Goal: Navigation & Orientation: Find specific page/section

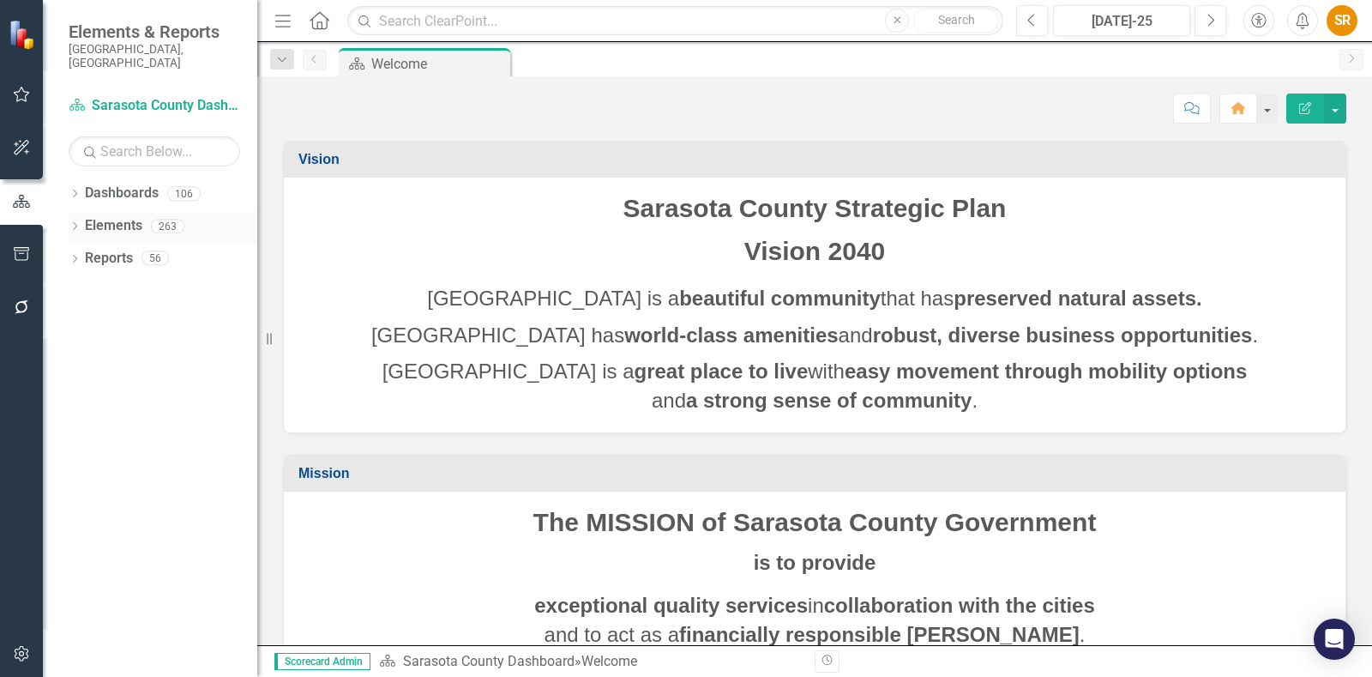
click at [70, 223] on icon "Dropdown" at bounding box center [75, 227] width 12 height 9
click at [111, 249] on link "Goal Goals" at bounding box center [122, 259] width 58 height 20
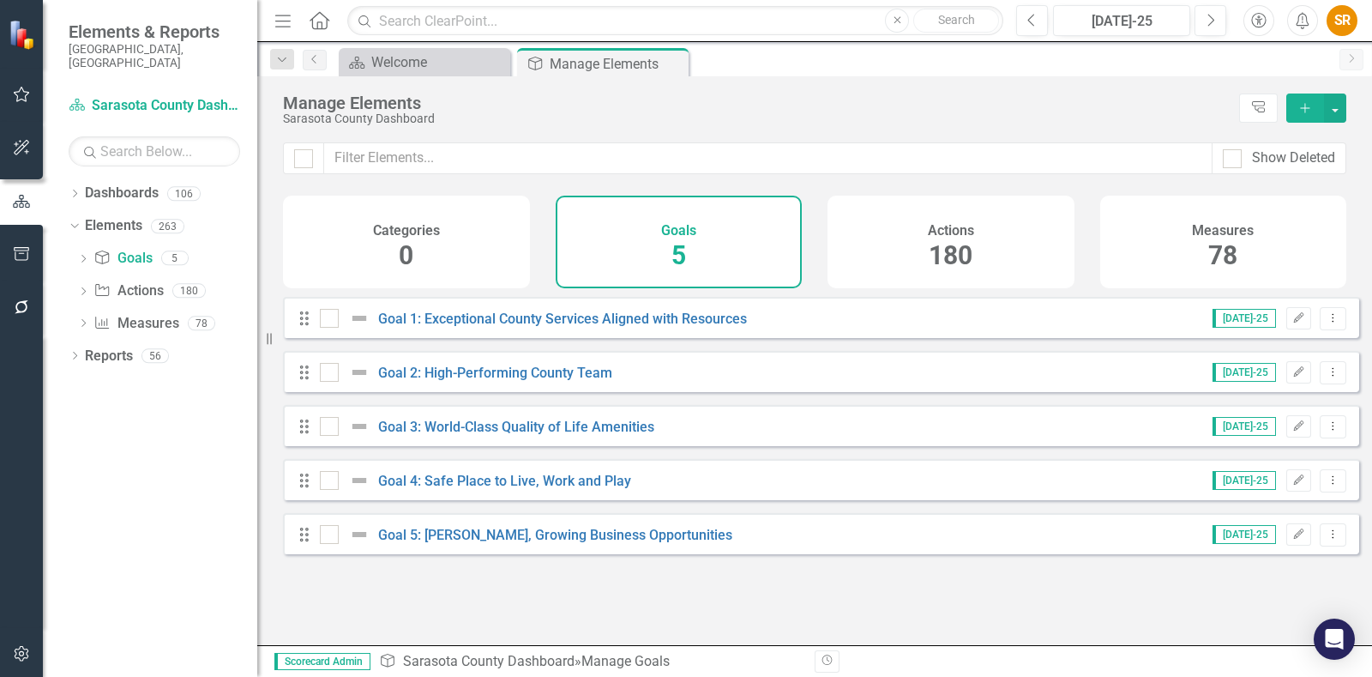
click at [27, 100] on icon "button" at bounding box center [22, 94] width 18 height 14
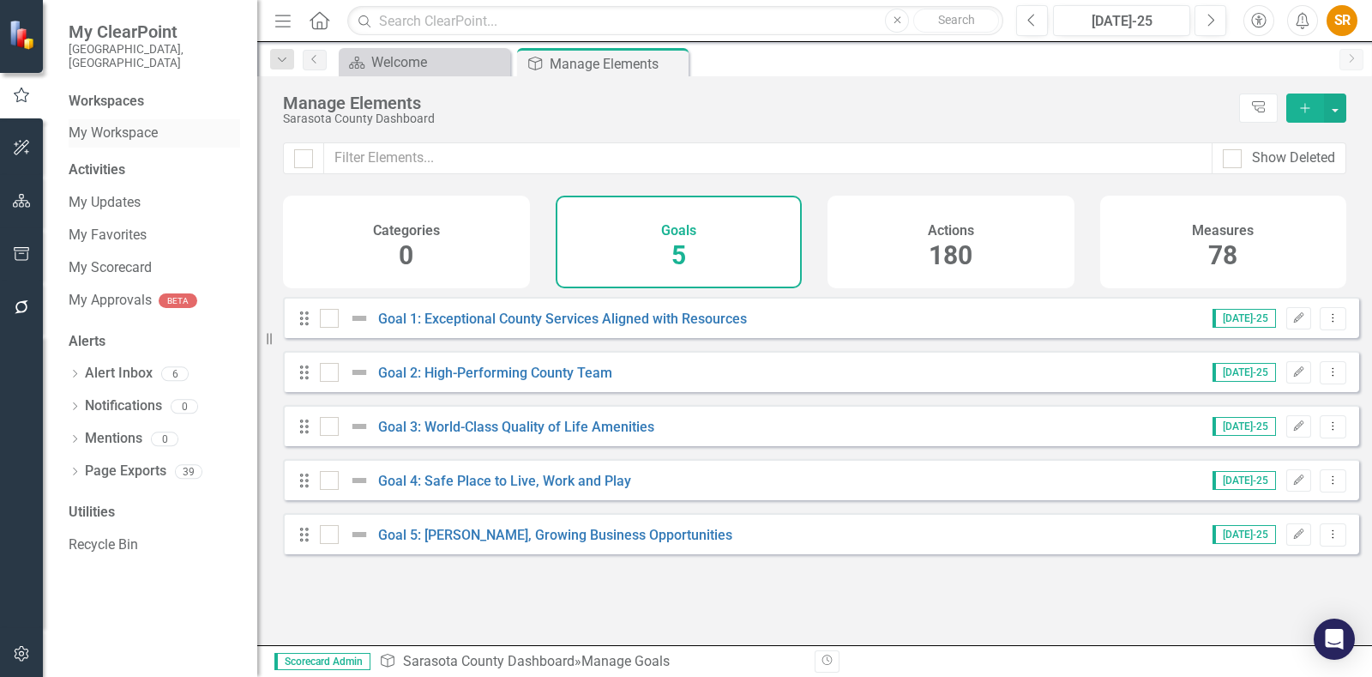
click at [145, 123] on link "My Workspace" at bounding box center [154, 133] width 171 height 20
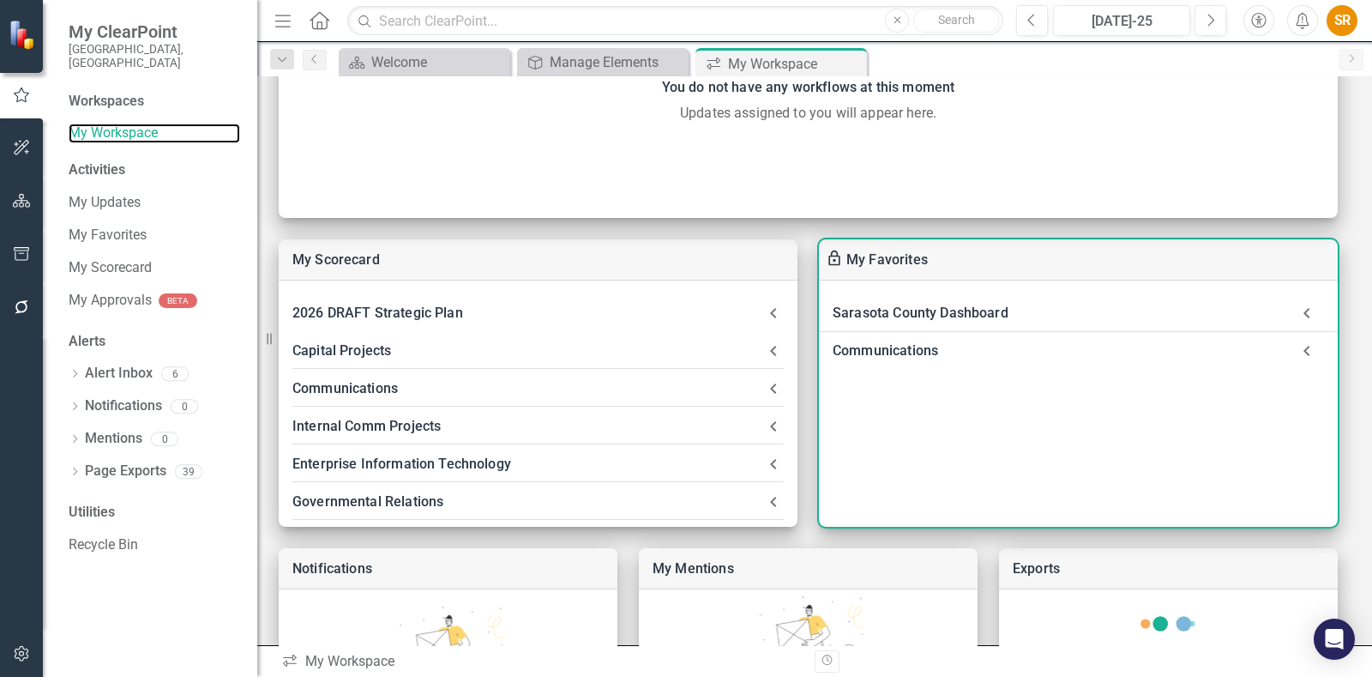
scroll to position [322, 0]
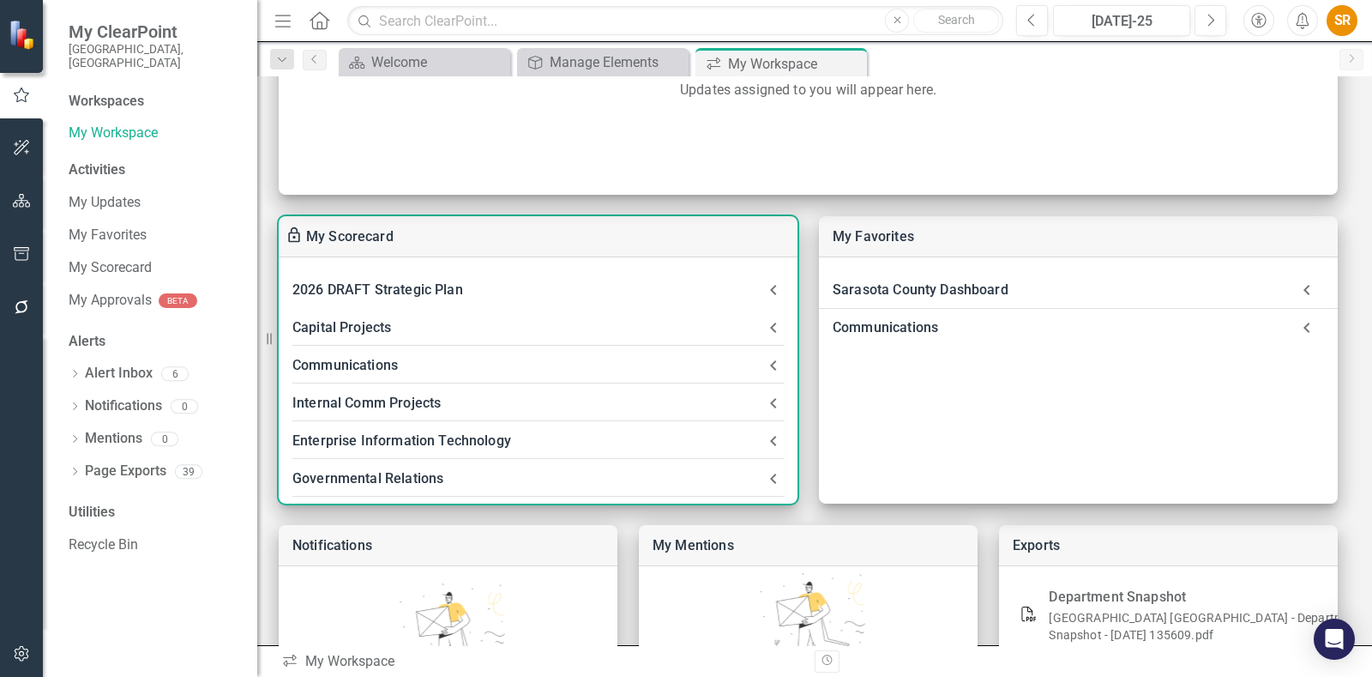
click at [408, 289] on div "2026 DRAFT Strategic Plan" at bounding box center [527, 290] width 471 height 24
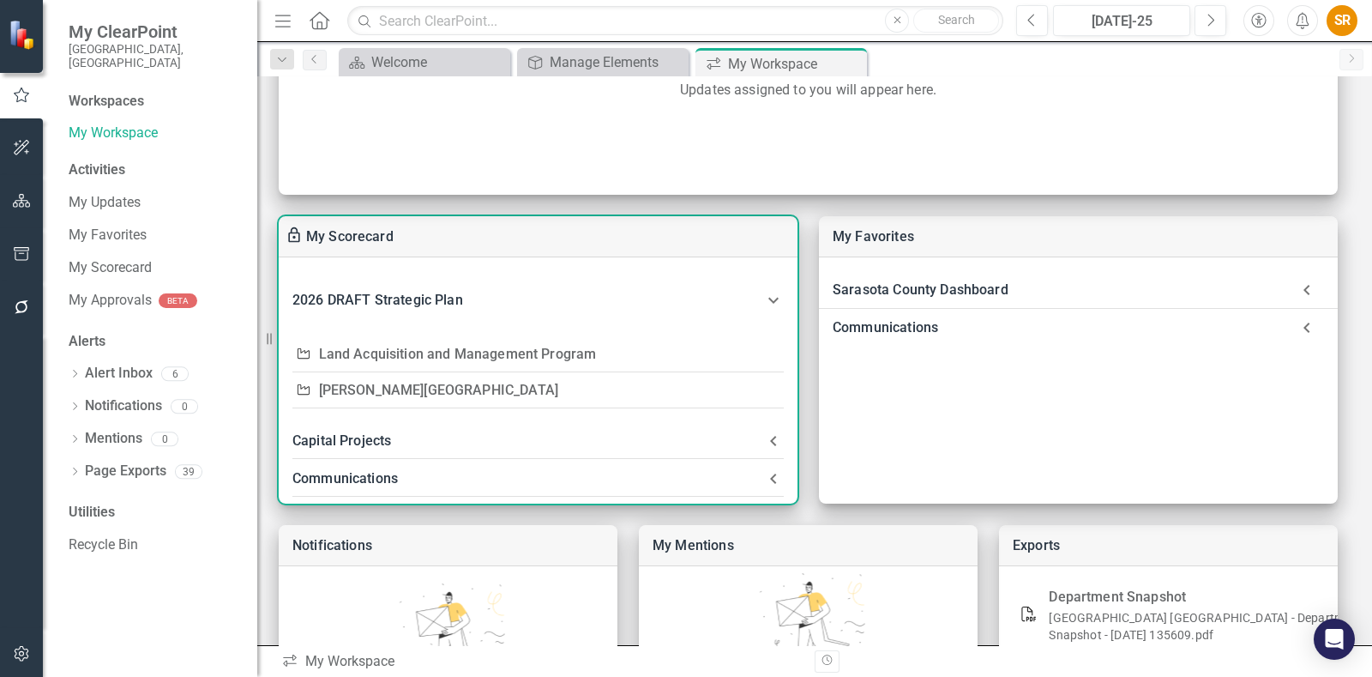
click at [408, 289] on div "2026 DRAFT Strategic Plan" at bounding box center [527, 300] width 471 height 24
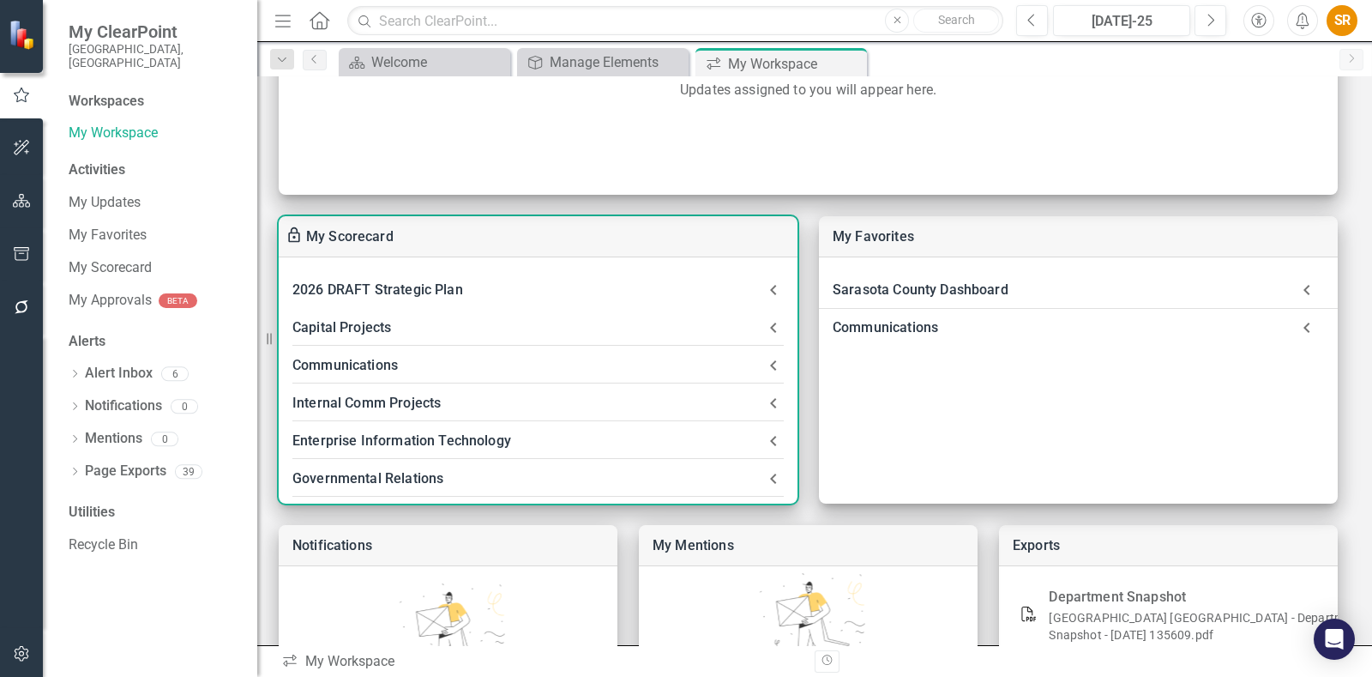
click at [363, 362] on div "Communications" at bounding box center [527, 365] width 471 height 24
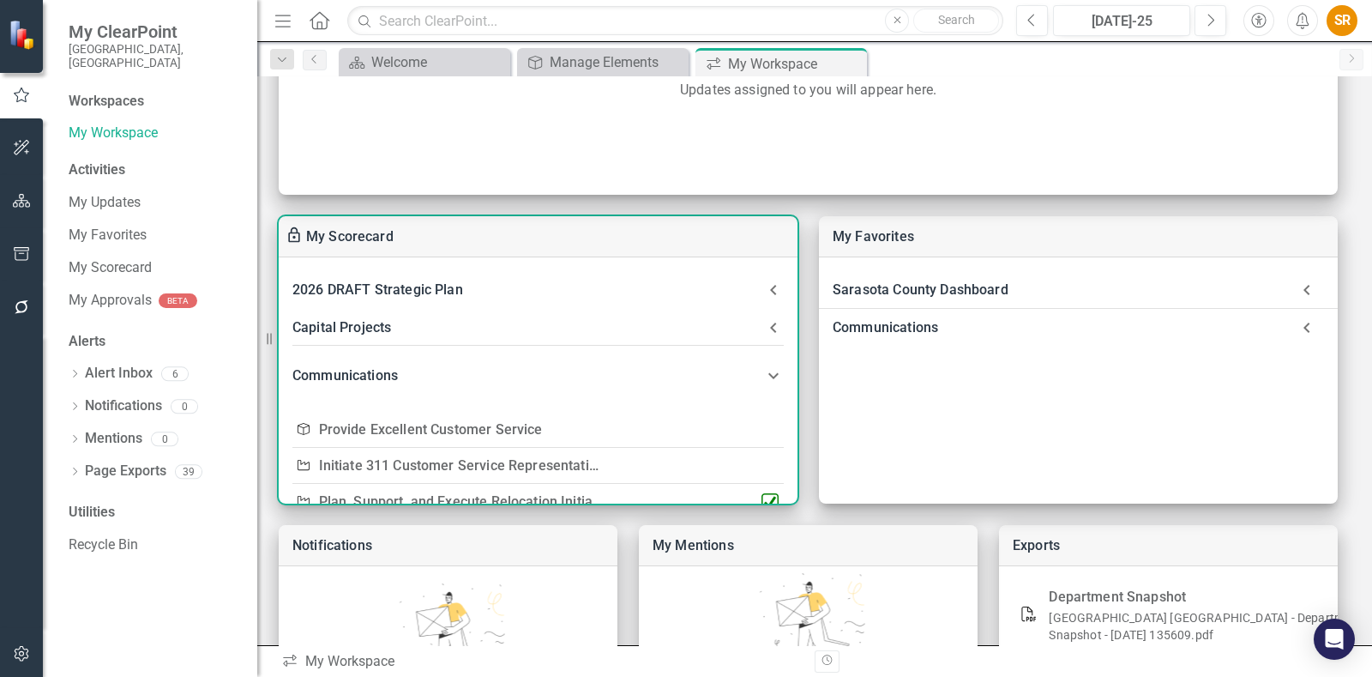
click at [400, 428] on link "Provide Excellent Customer Service" at bounding box center [431, 429] width 224 height 16
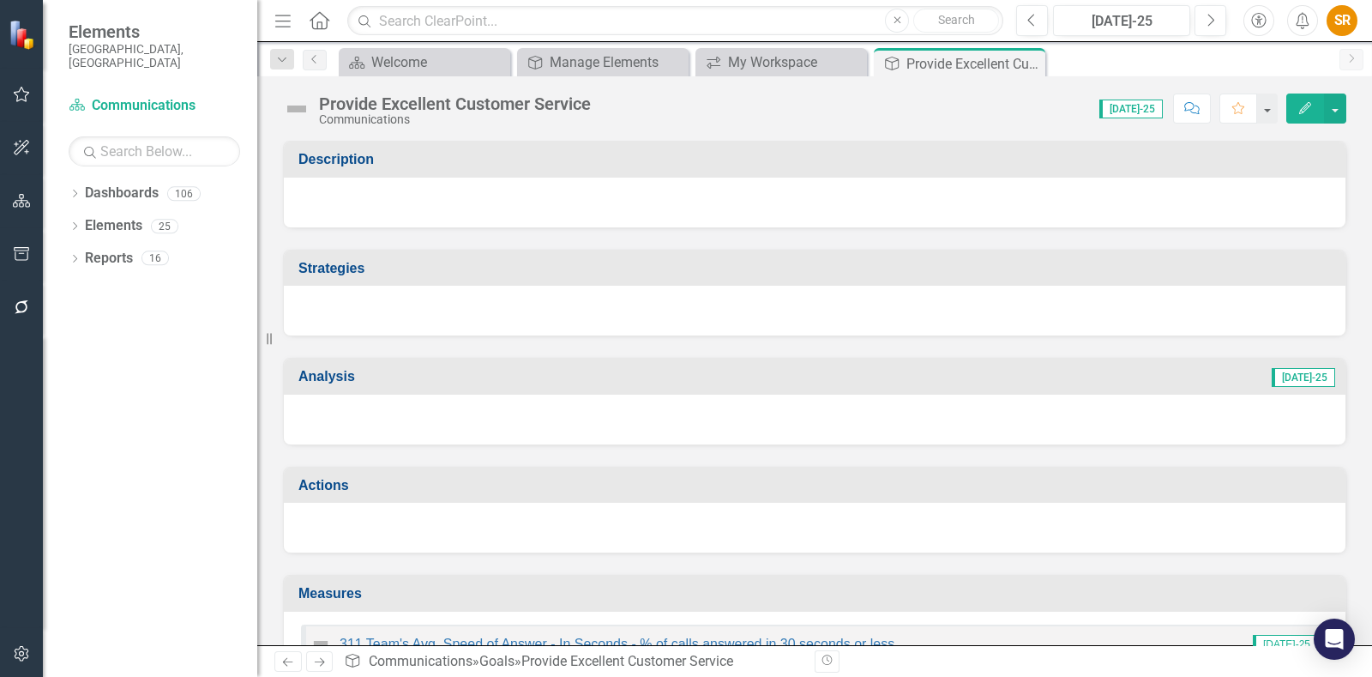
click at [296, 114] on img at bounding box center [296, 108] width 27 height 27
click at [26, 88] on icon "button" at bounding box center [22, 94] width 18 height 14
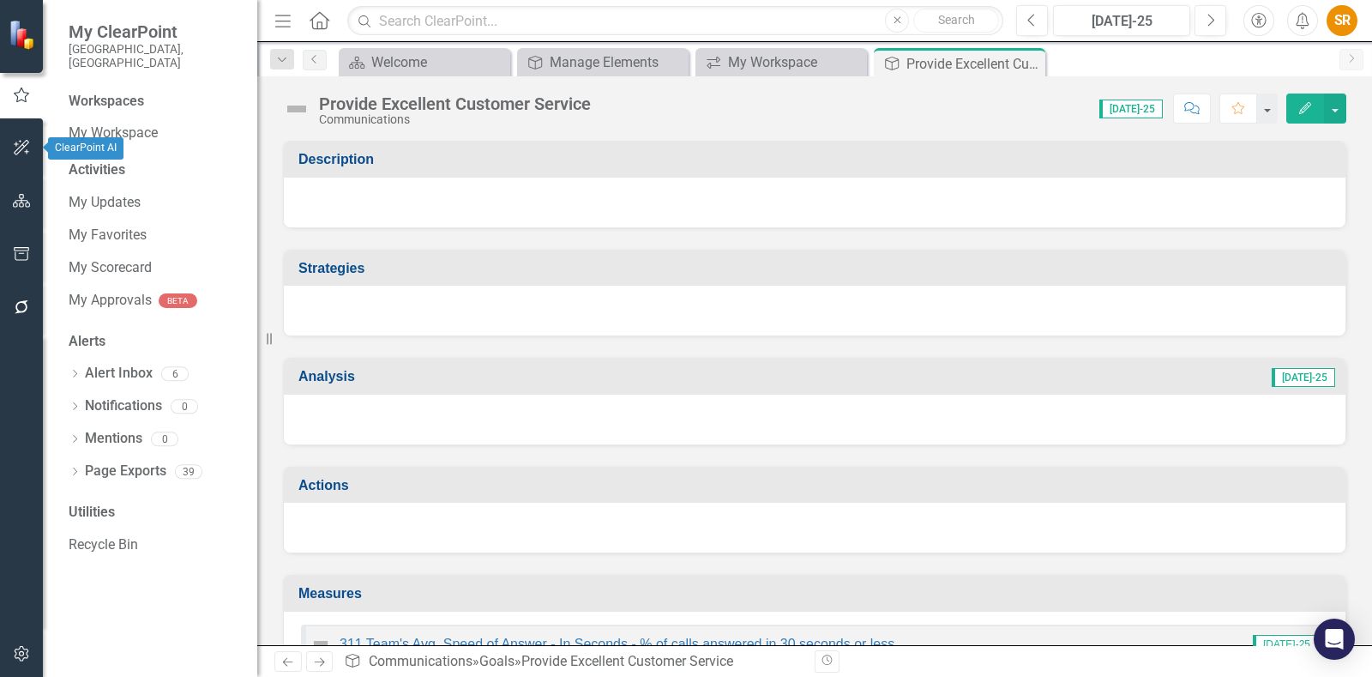
click at [24, 141] on icon "button" at bounding box center [22, 148] width 18 height 14
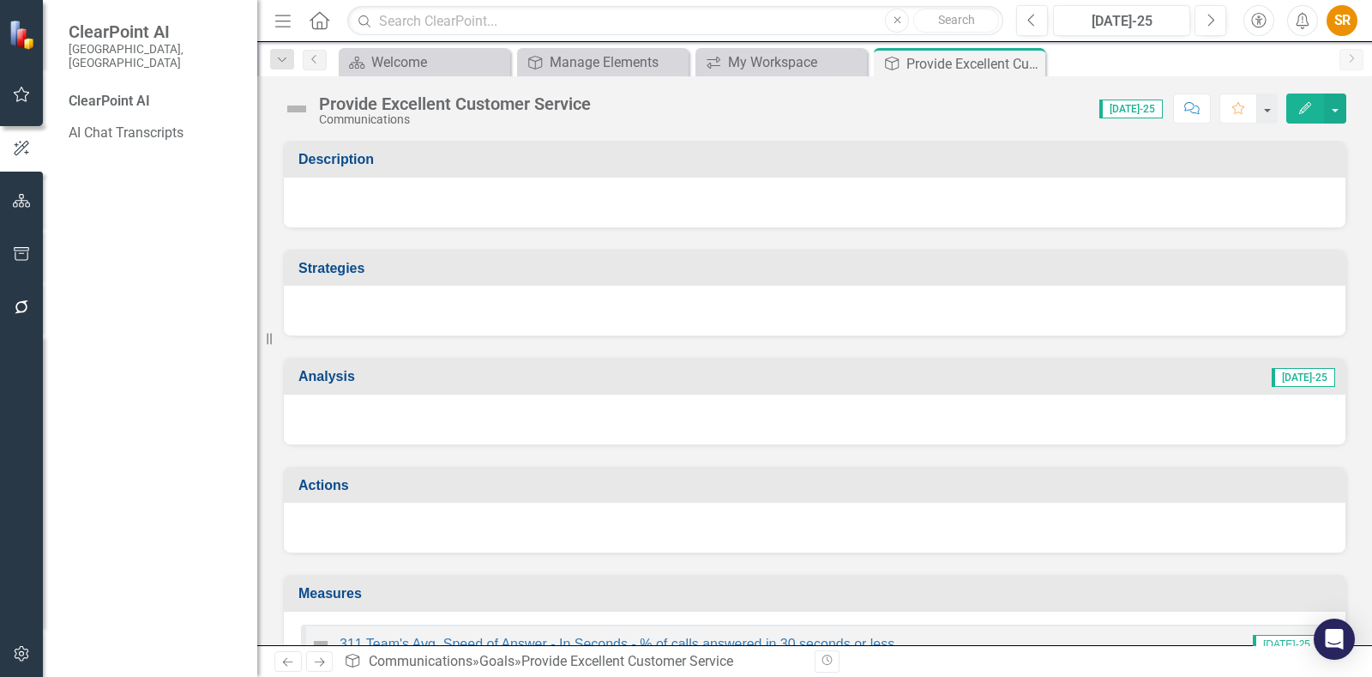
click at [15, 189] on button "button" at bounding box center [22, 201] width 39 height 36
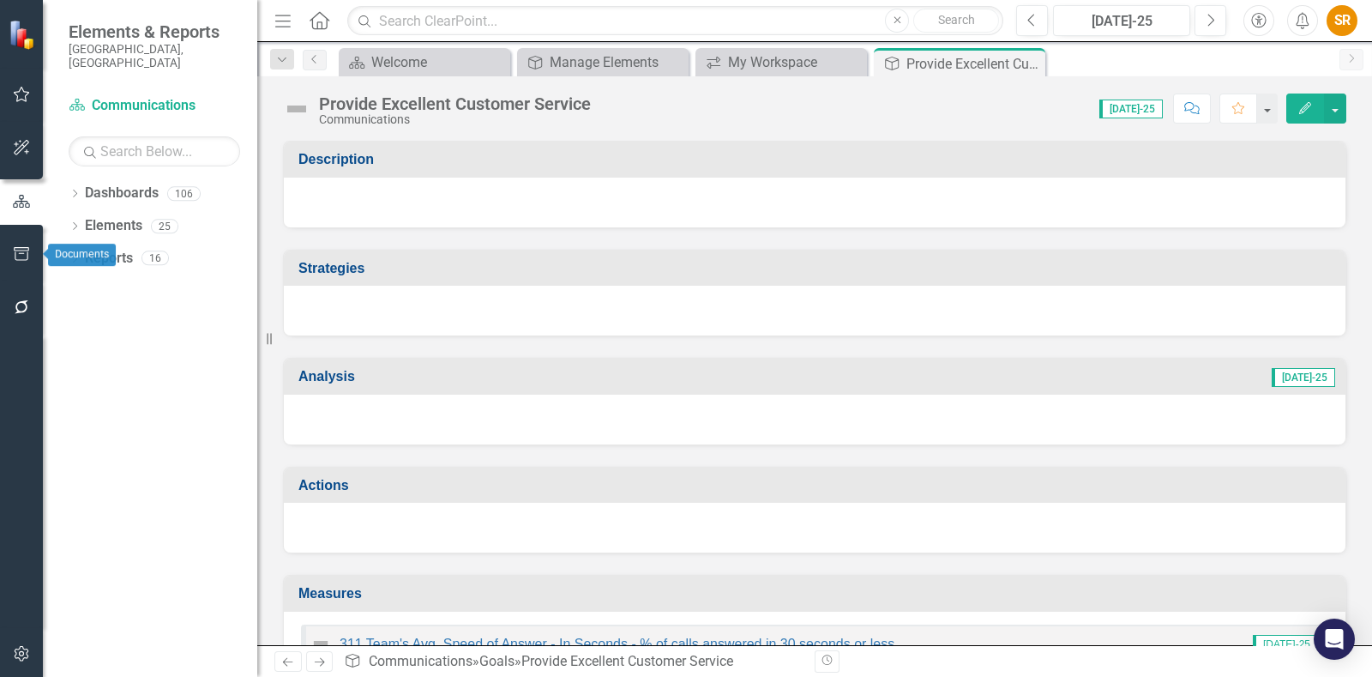
click at [20, 249] on icon "button" at bounding box center [22, 254] width 18 height 14
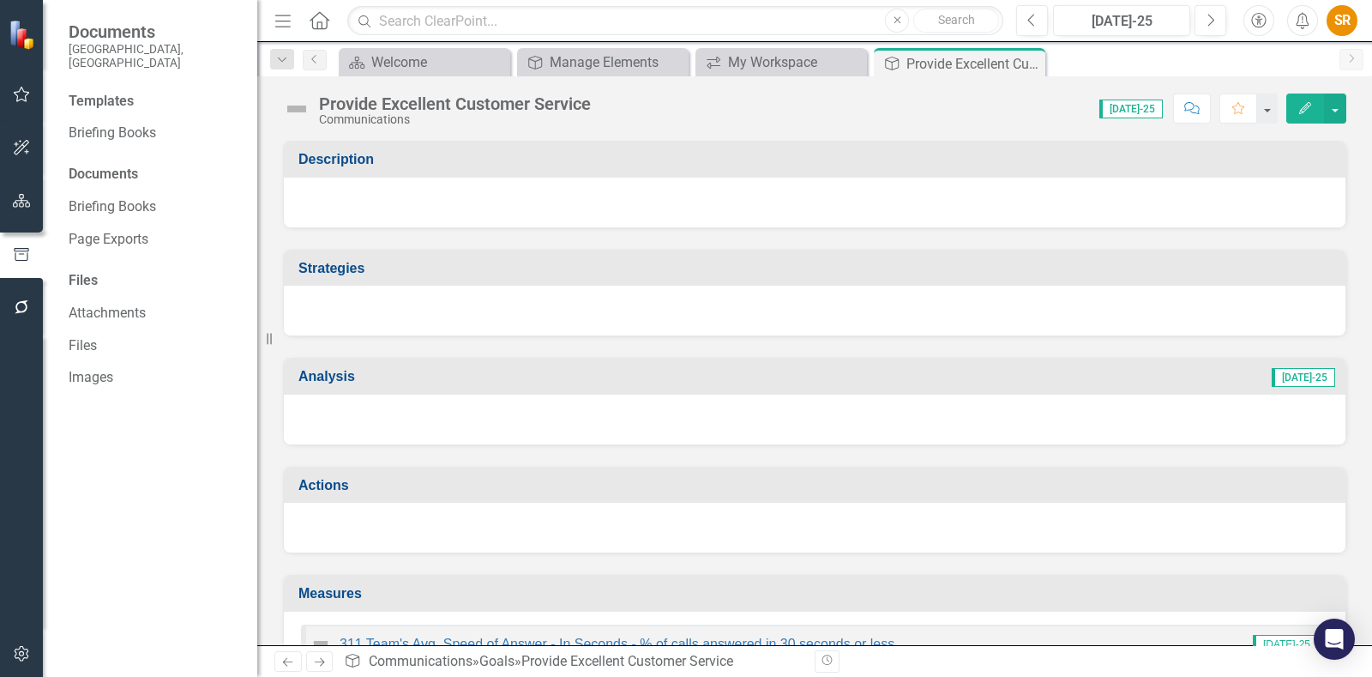
click at [17, 85] on button "button" at bounding box center [22, 95] width 39 height 36
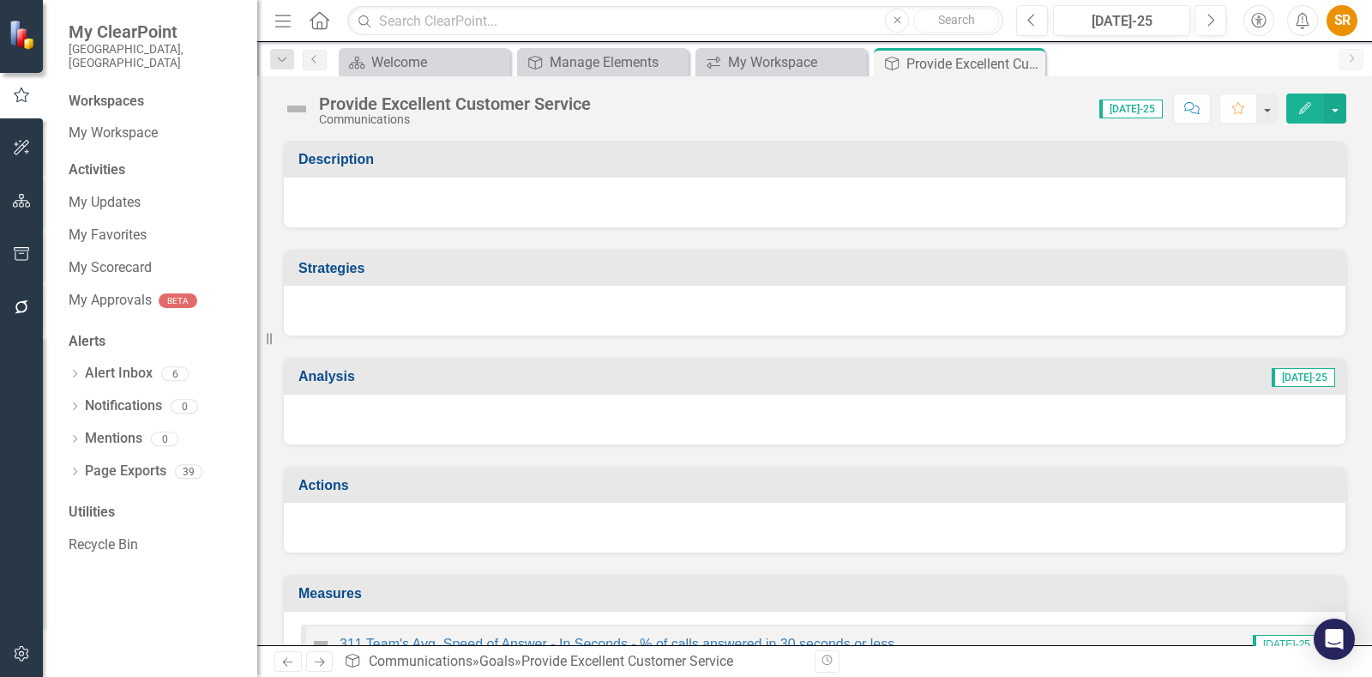
click at [97, 92] on div "Workspaces" at bounding box center [106, 102] width 75 height 20
click at [141, 123] on link "My Workspace" at bounding box center [154, 133] width 171 height 20
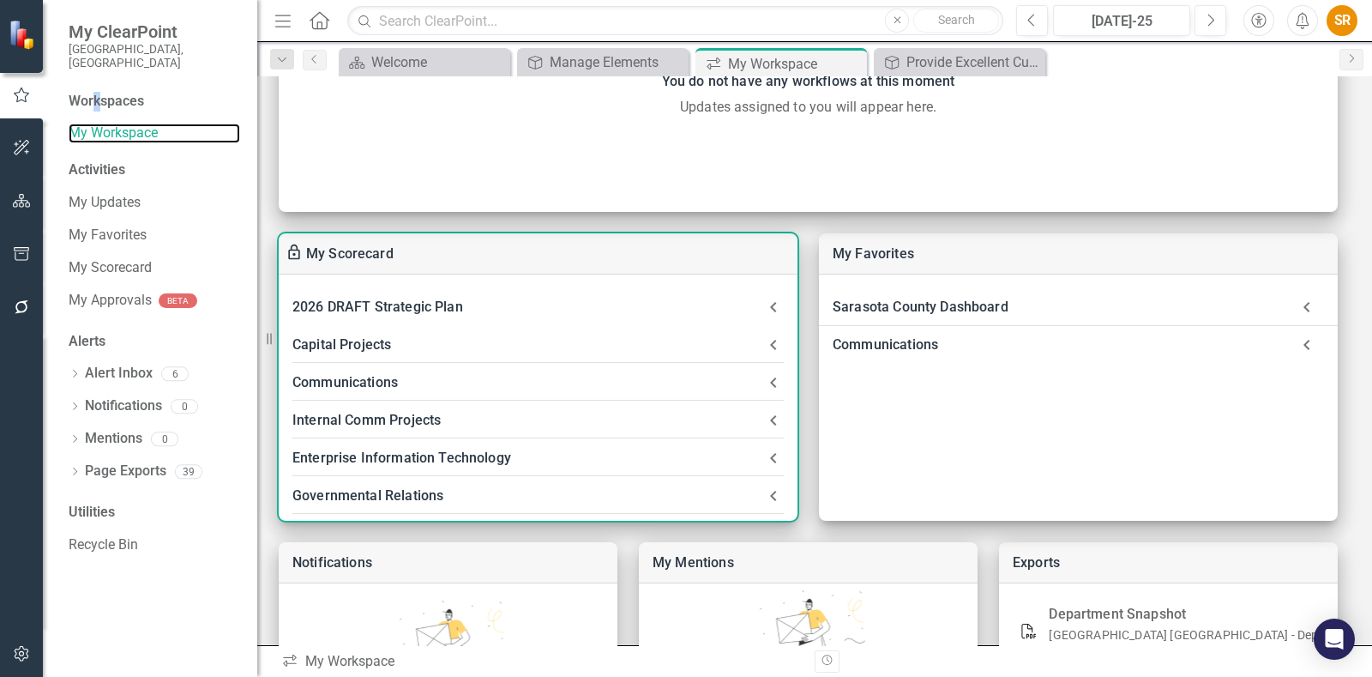
scroll to position [295, 0]
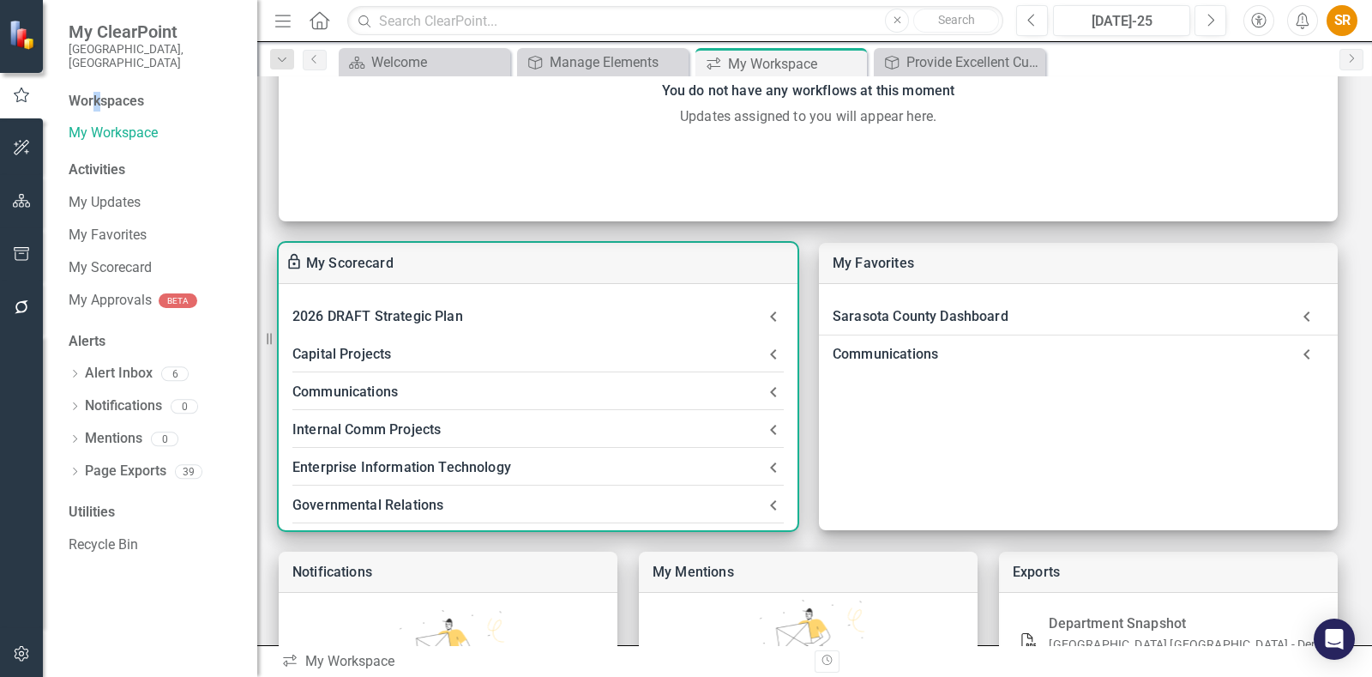
click at [763, 388] on icon at bounding box center [773, 392] width 21 height 21
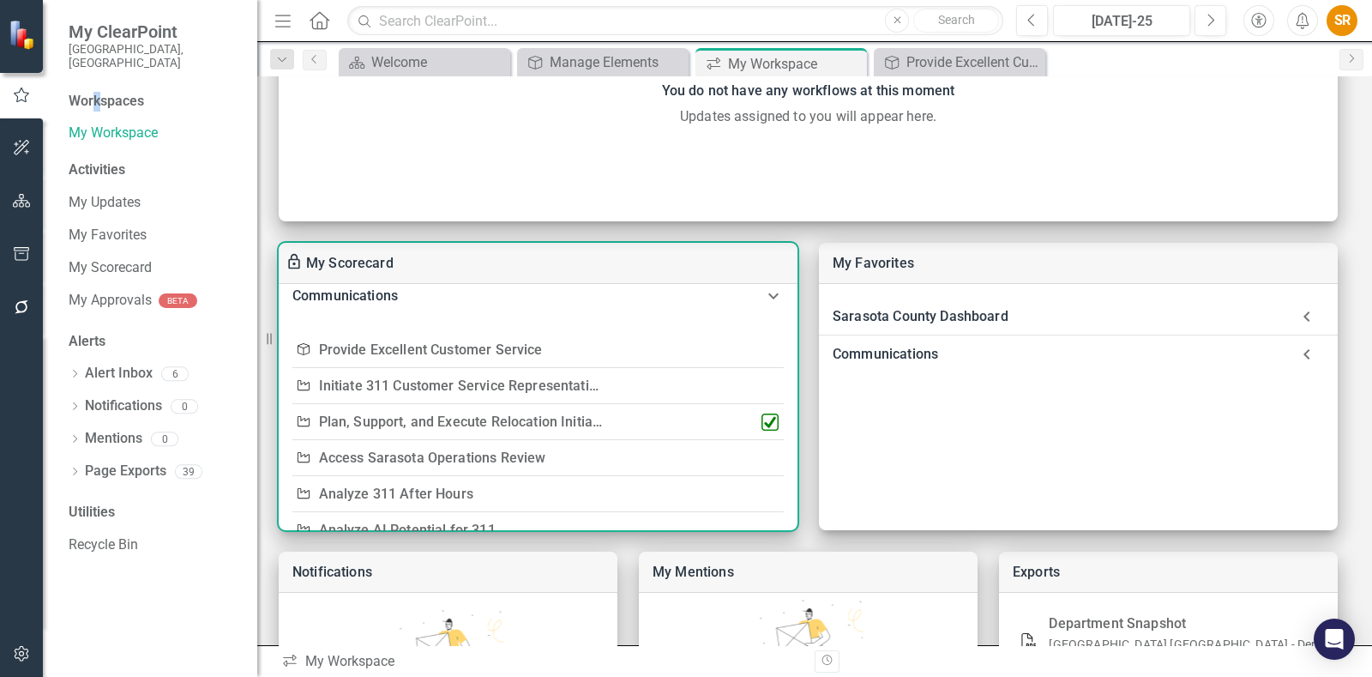
scroll to position [0, 0]
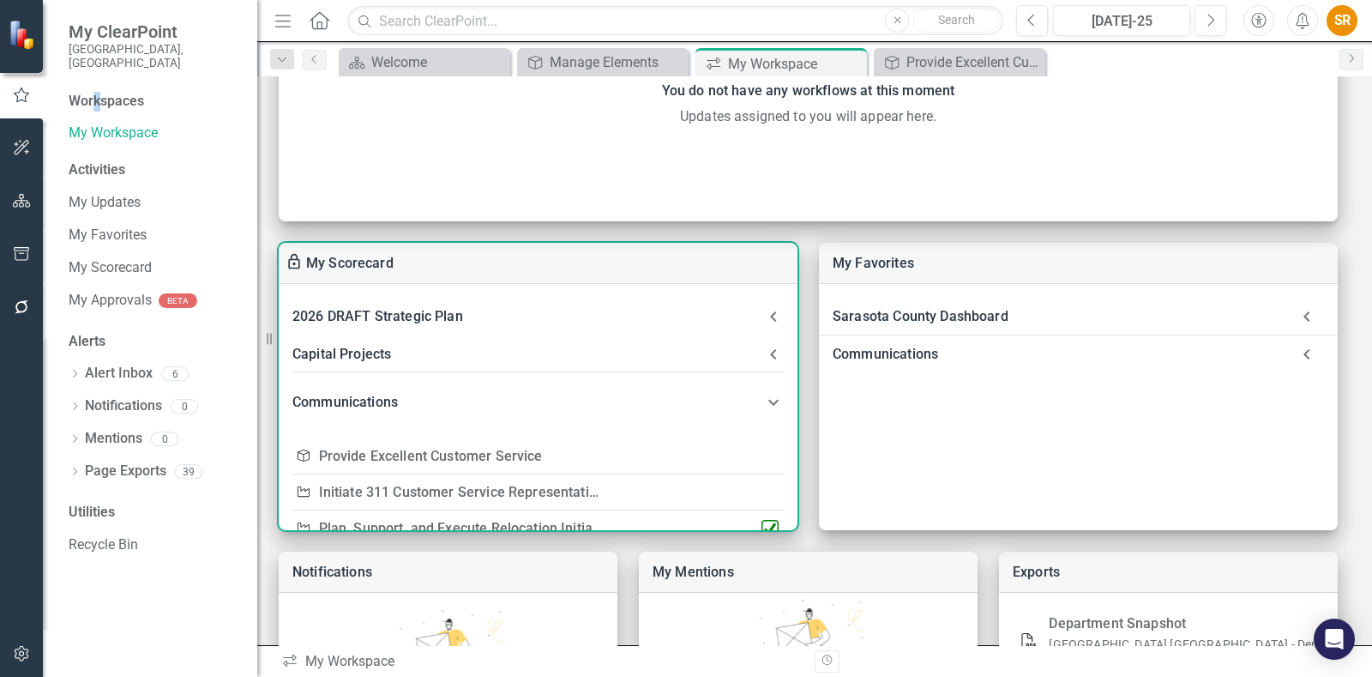
click at [767, 319] on icon at bounding box center [773, 316] width 21 height 21
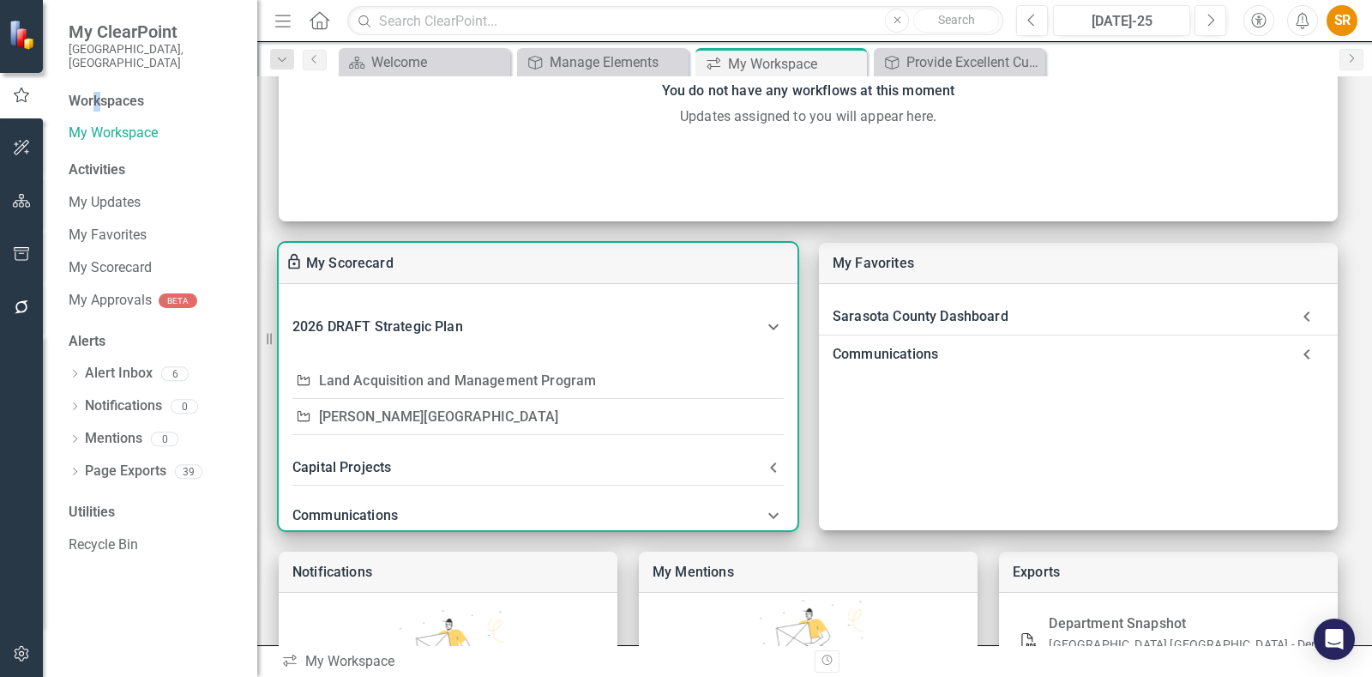
click at [513, 383] on link "Land Acquisition and Management Program" at bounding box center [458, 380] width 278 height 16
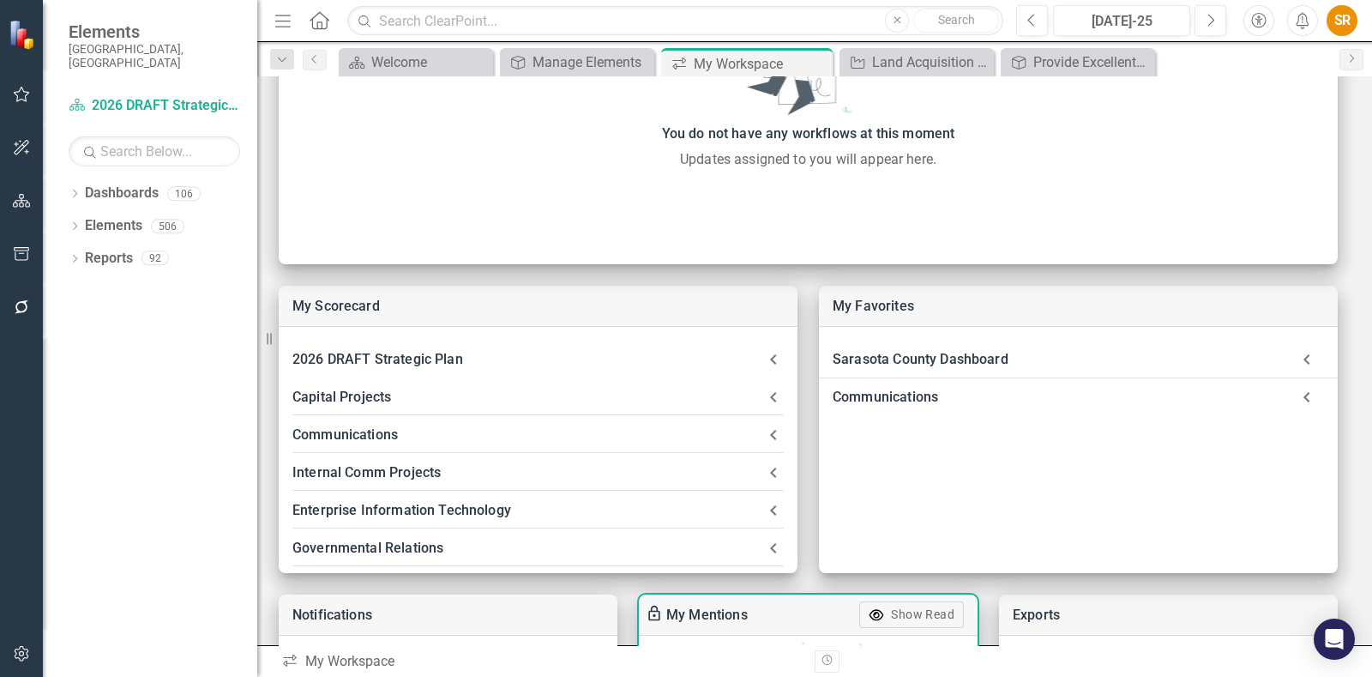
scroll to position [322, 0]
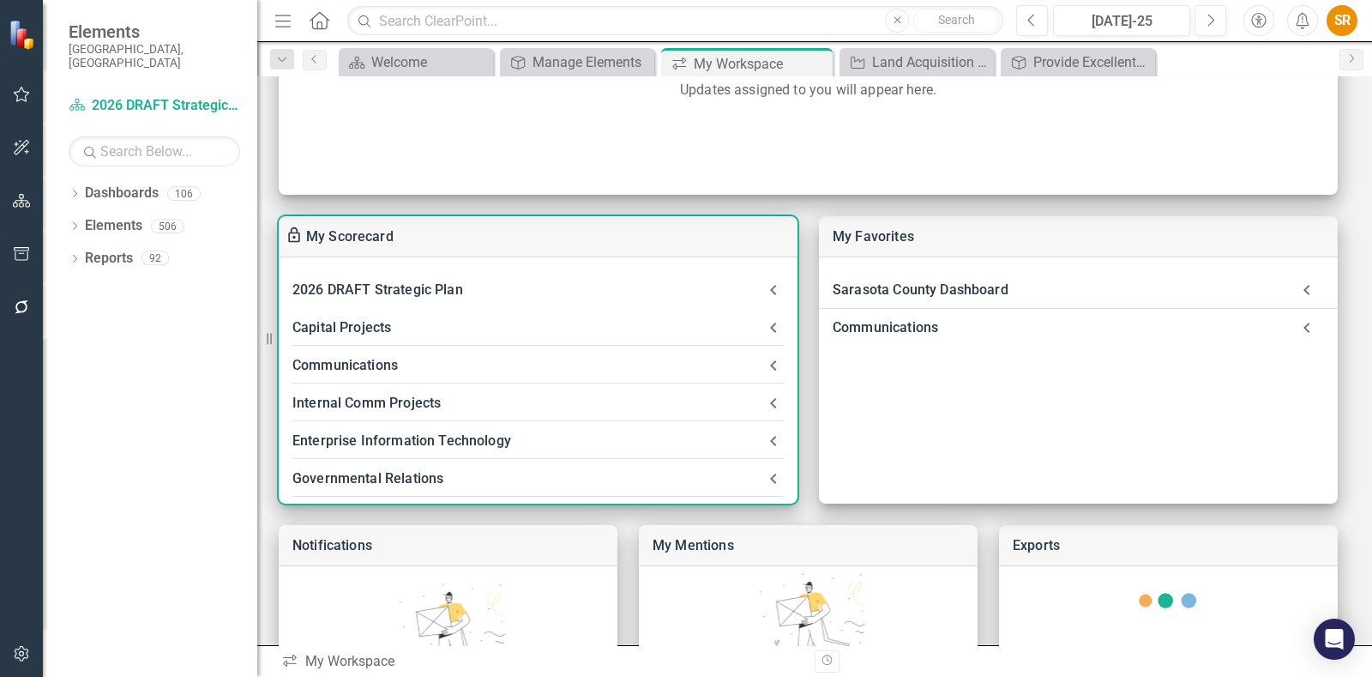
click at [773, 292] on icon at bounding box center [773, 290] width 21 height 21
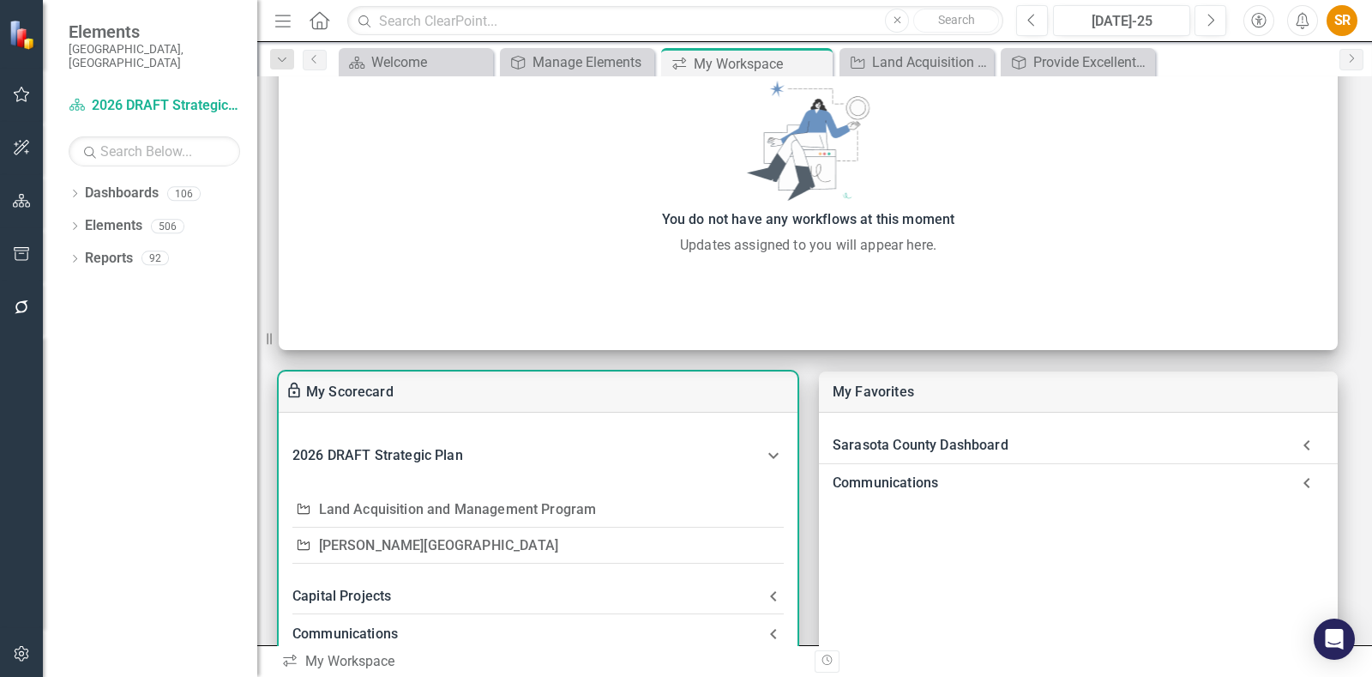
scroll to position [214, 0]
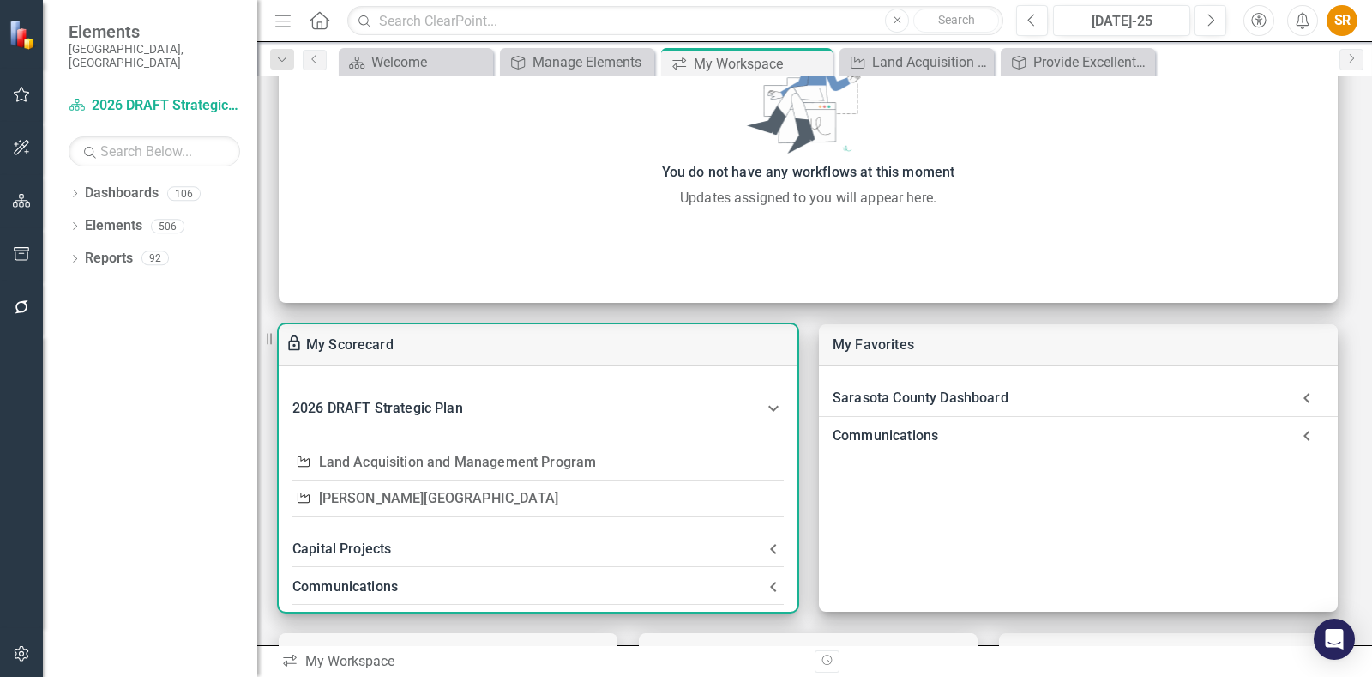
click at [512, 460] on link "Land Acquisition and Management Program" at bounding box center [458, 462] width 278 height 16
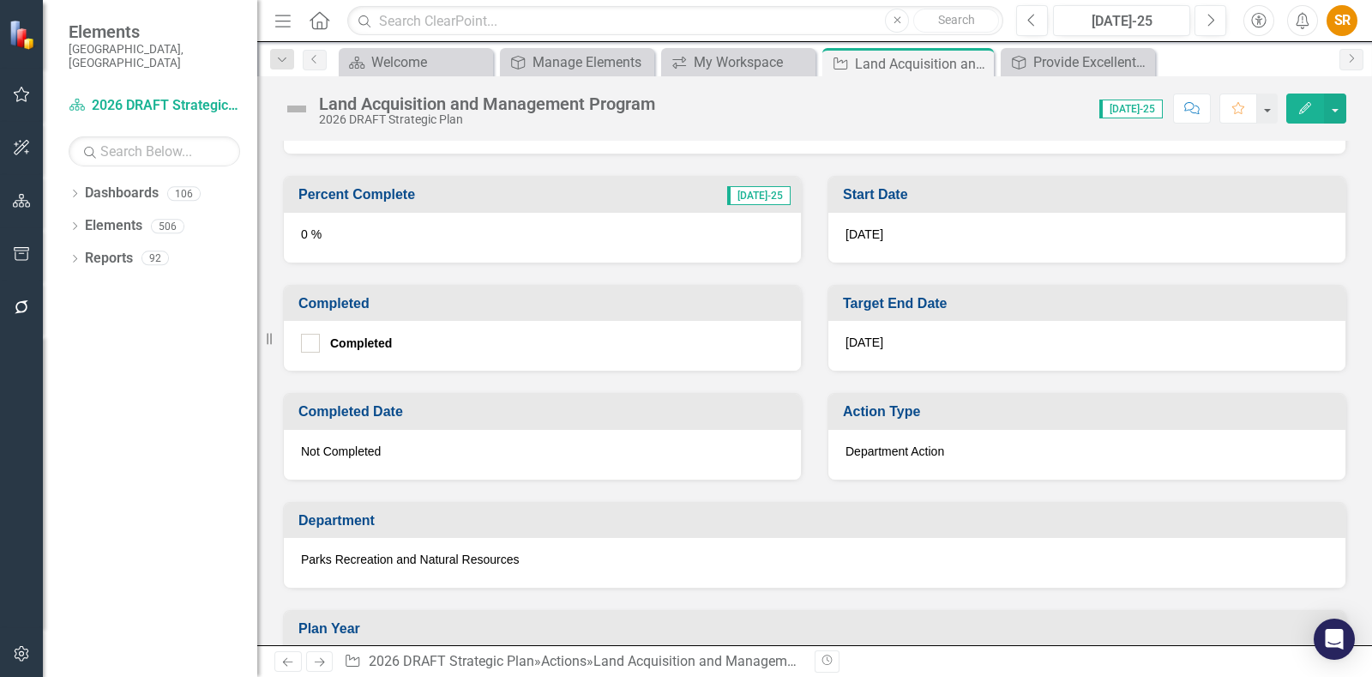
scroll to position [399, 0]
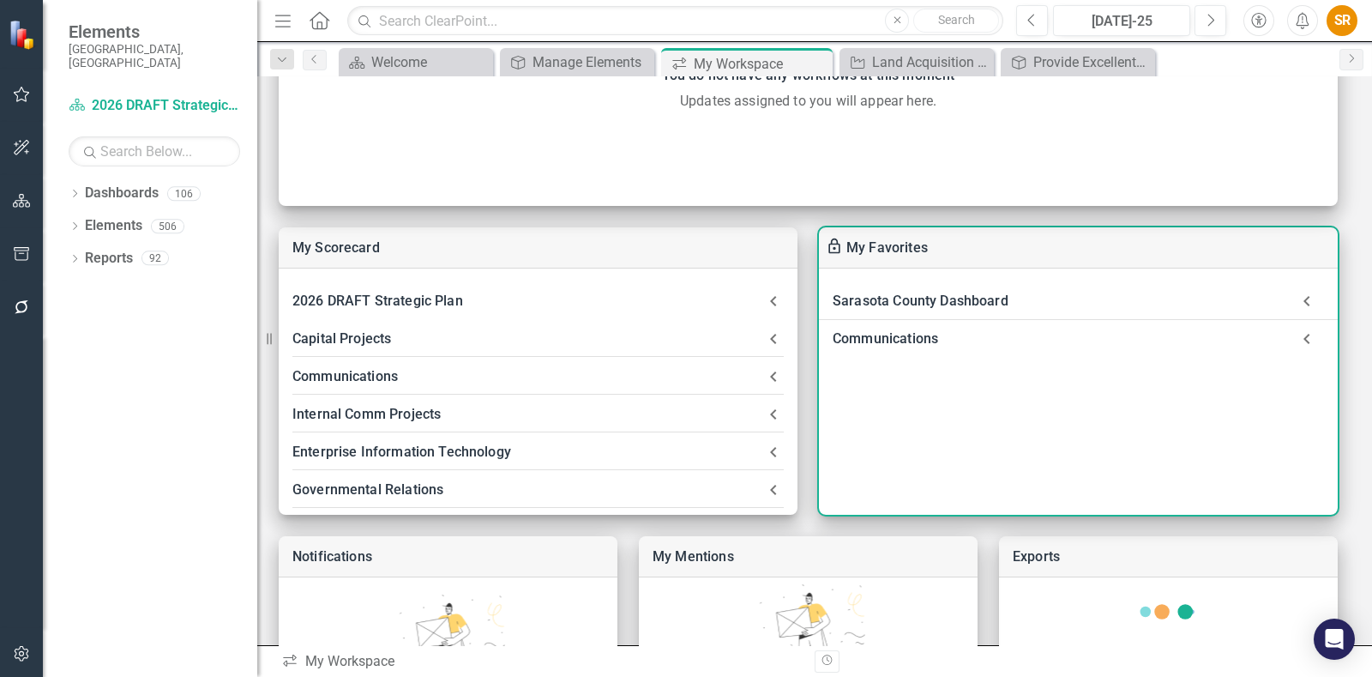
scroll to position [322, 0]
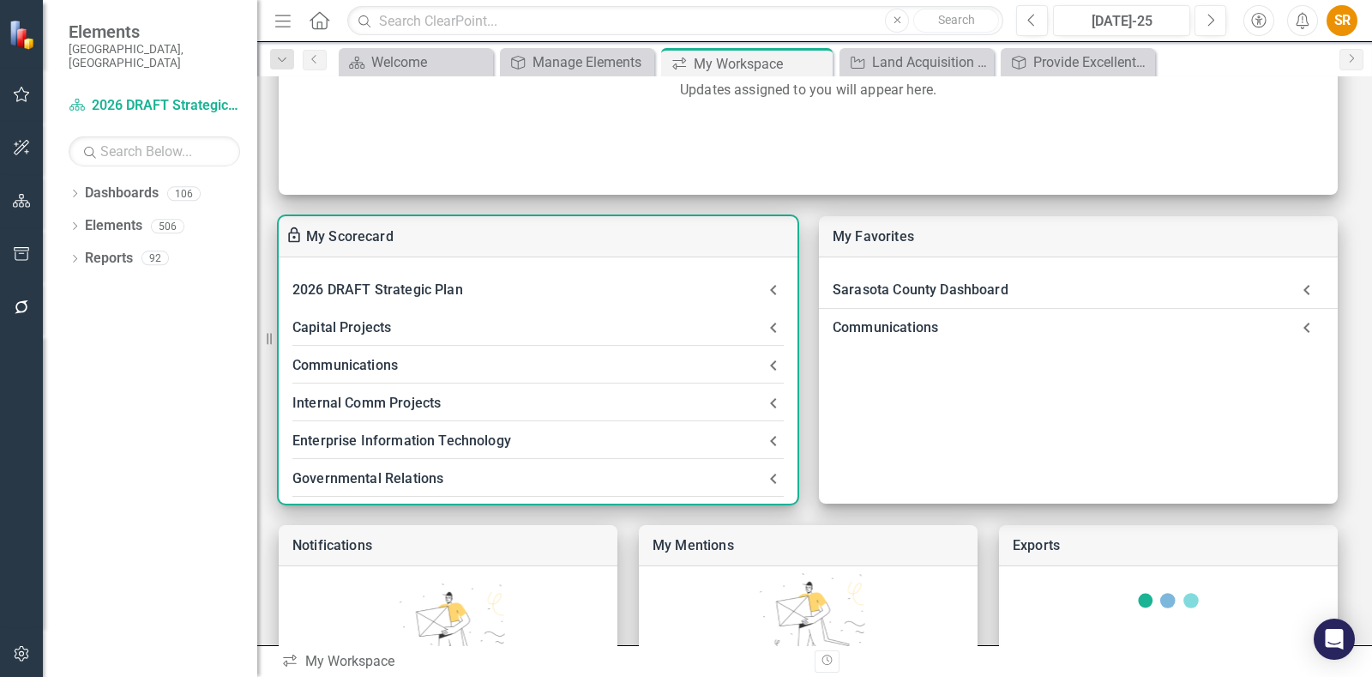
click at [772, 285] on icon at bounding box center [773, 290] width 21 height 21
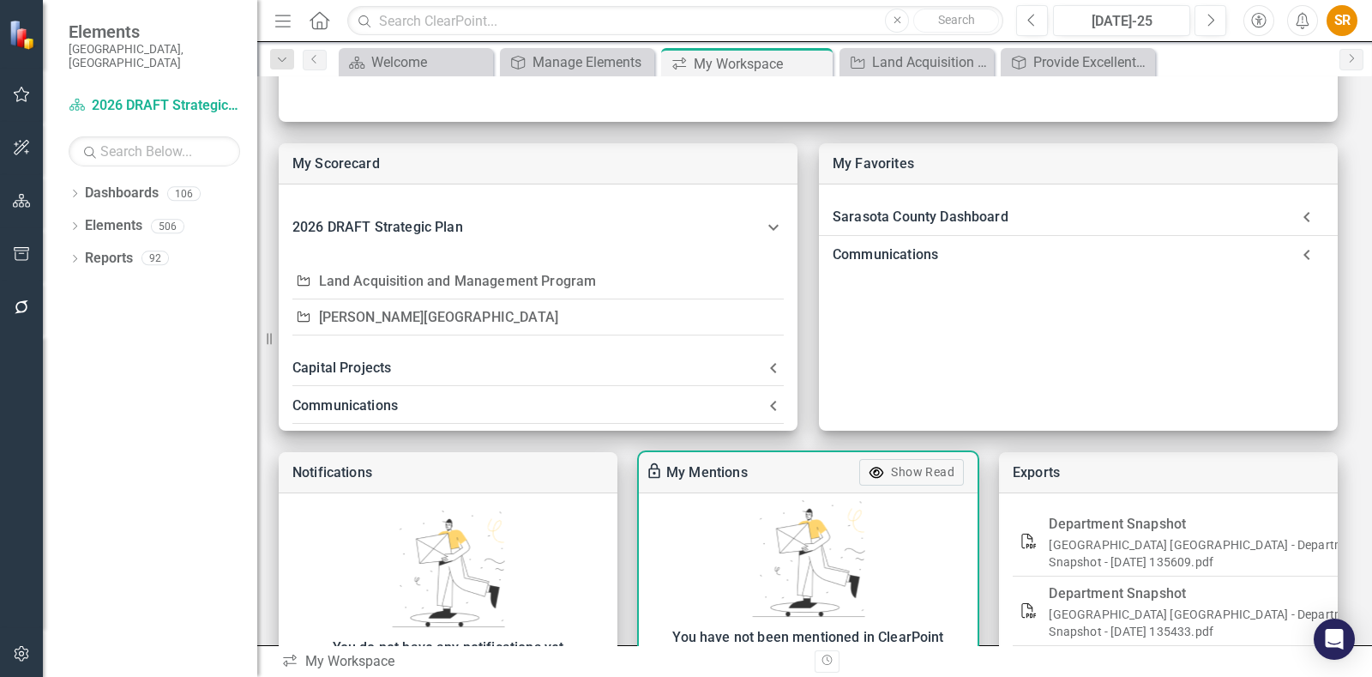
scroll to position [428, 0]
